Goal: Transaction & Acquisition: Obtain resource

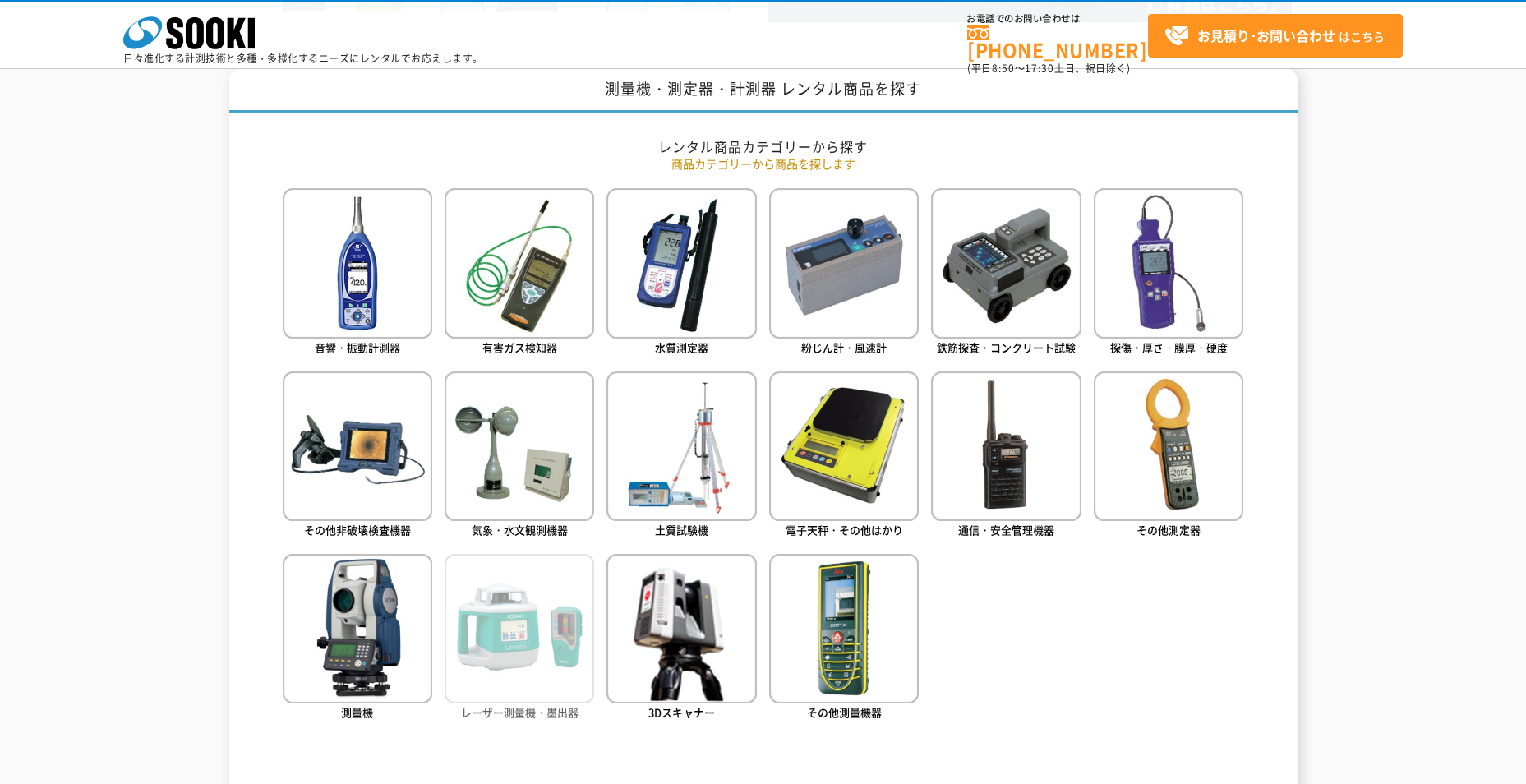
click at [534, 676] on img at bounding box center [519, 628] width 149 height 149
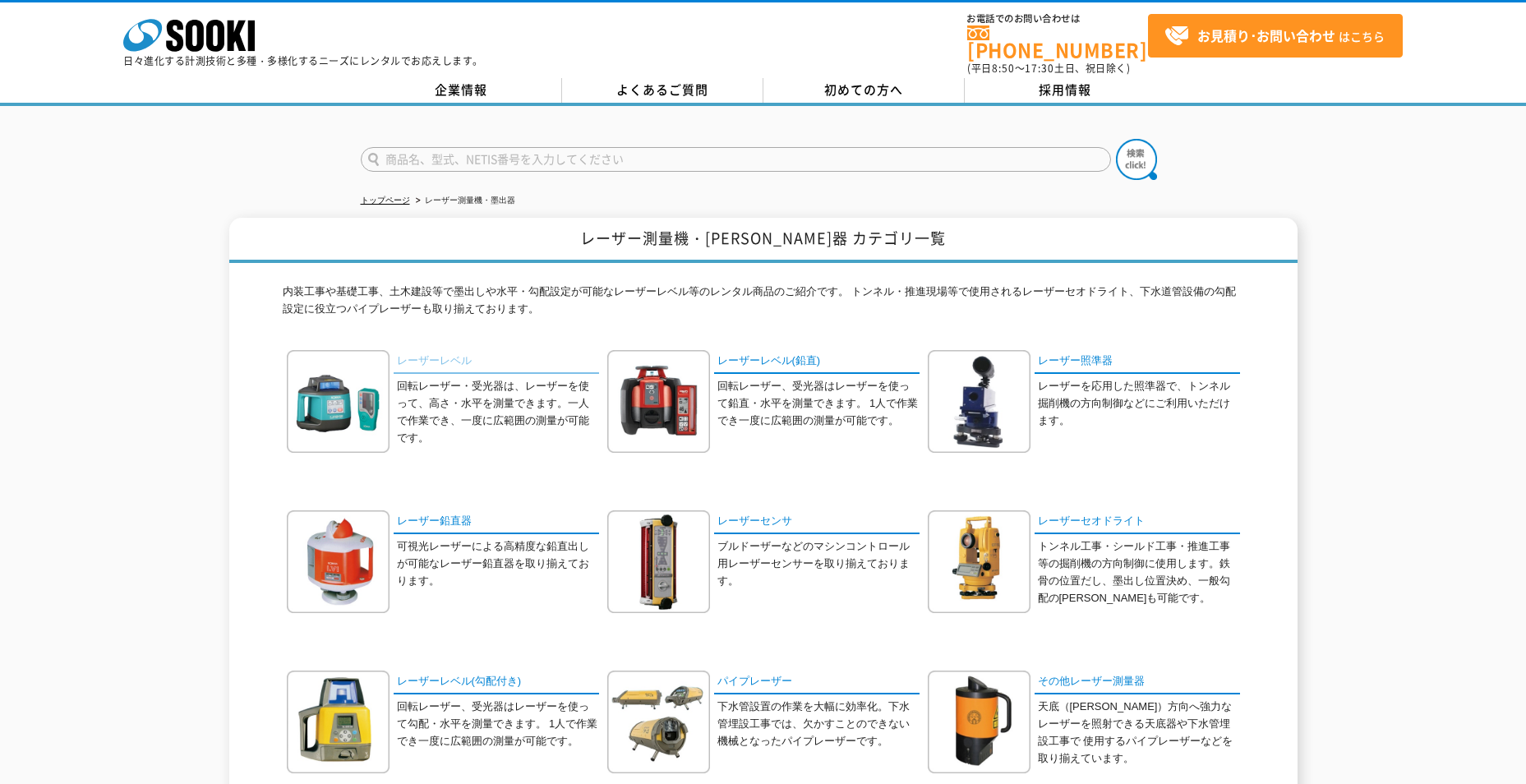
click at [458, 350] on link "レーザーレベル" at bounding box center [496, 362] width 205 height 24
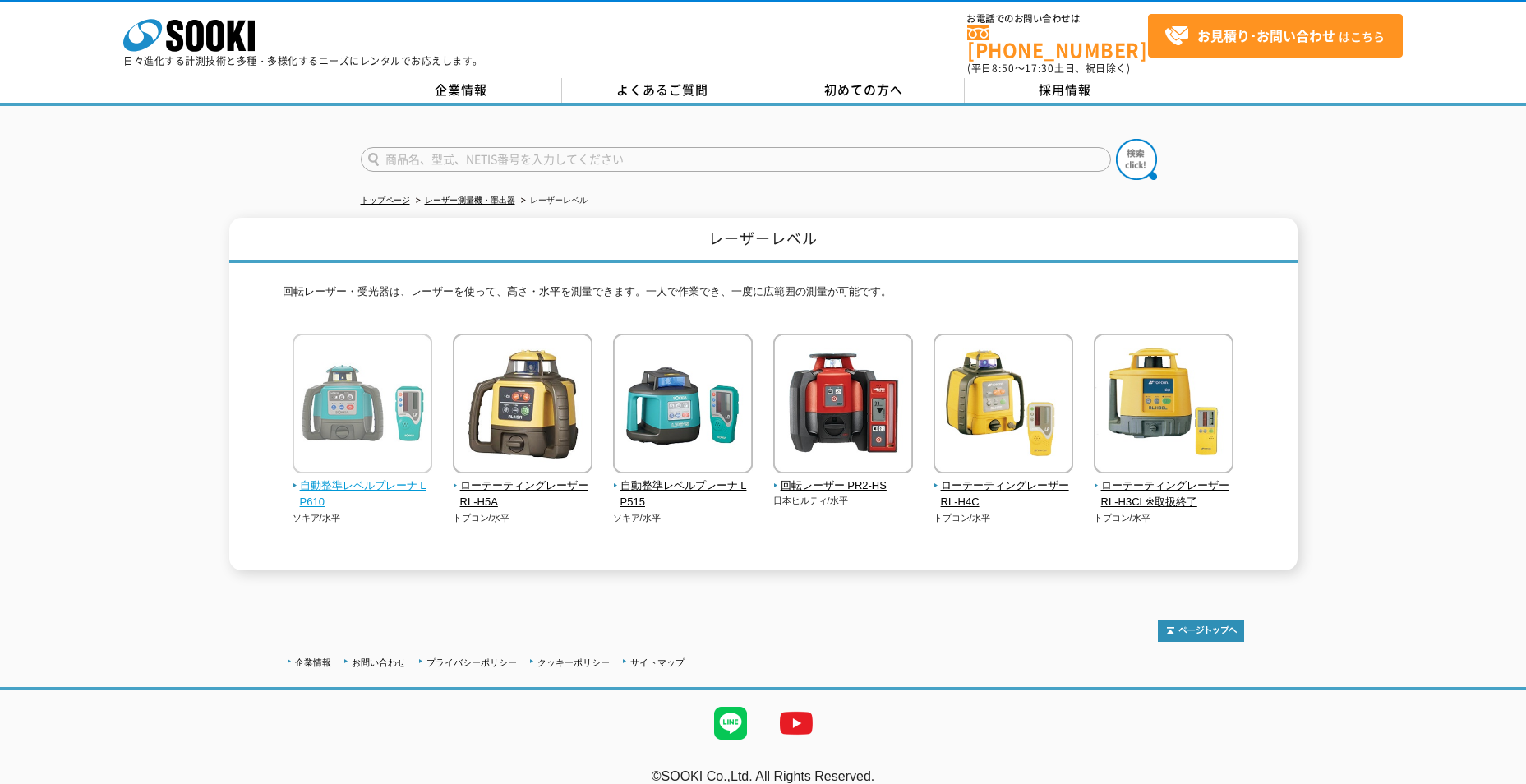
click at [357, 449] on img at bounding box center [362, 406] width 140 height 144
click at [321, 477] on span "自動整準レベルプレーナ LP610" at bounding box center [363, 494] width 141 height 35
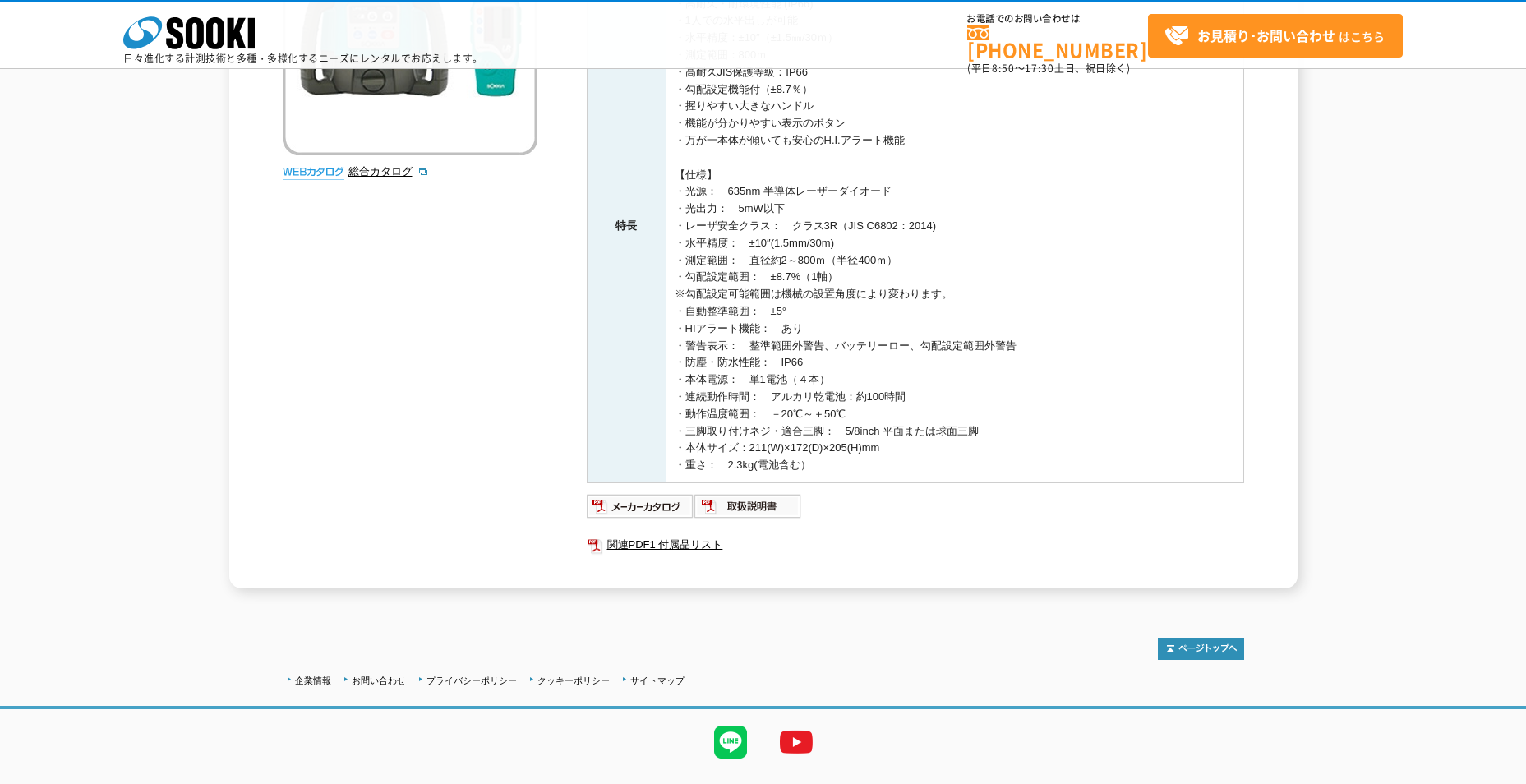
scroll to position [366, 0]
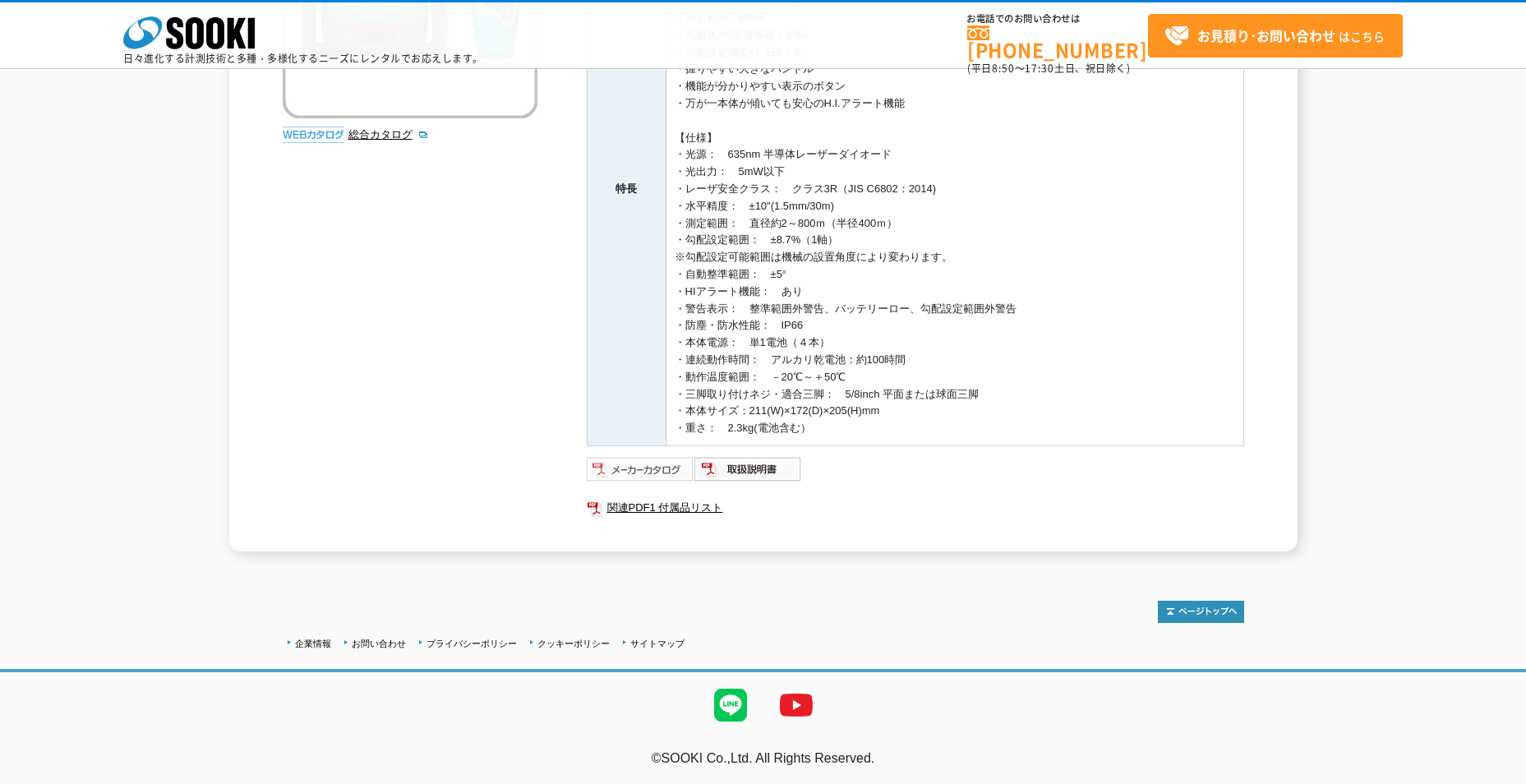
click at [635, 471] on img at bounding box center [640, 469] width 108 height 26
